Goal: Transaction & Acquisition: Purchase product/service

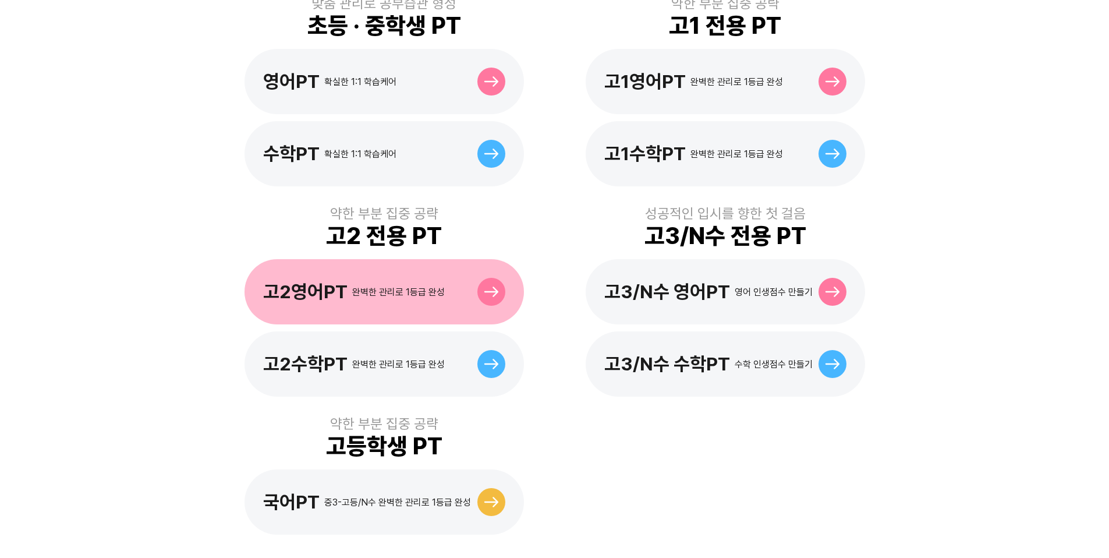
scroll to position [396, 0]
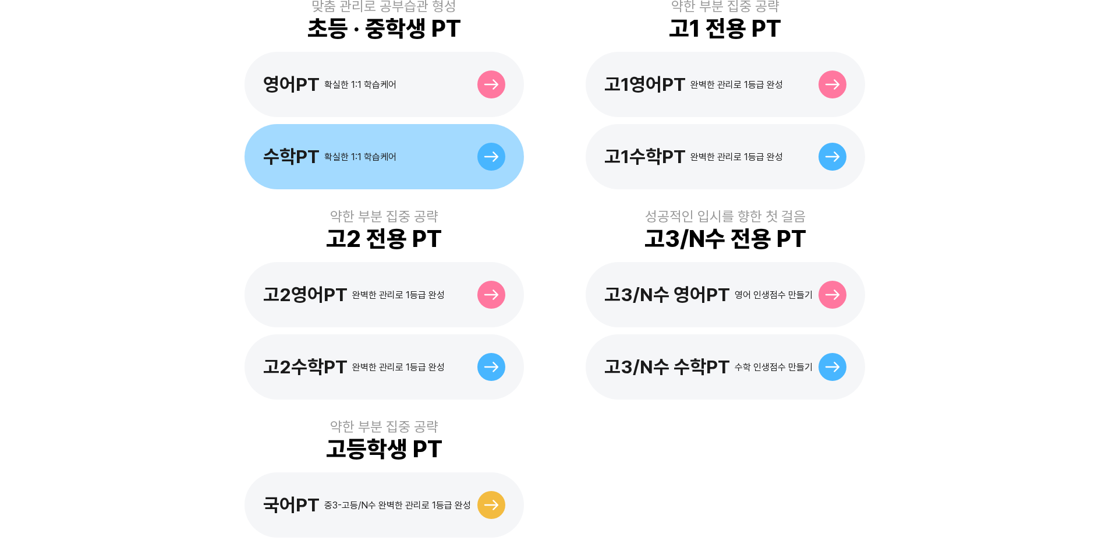
click at [406, 130] on div "수학PT 확실한 1:1 학습케어" at bounding box center [384, 156] width 279 height 65
